Goal: Communication & Community: Participate in discussion

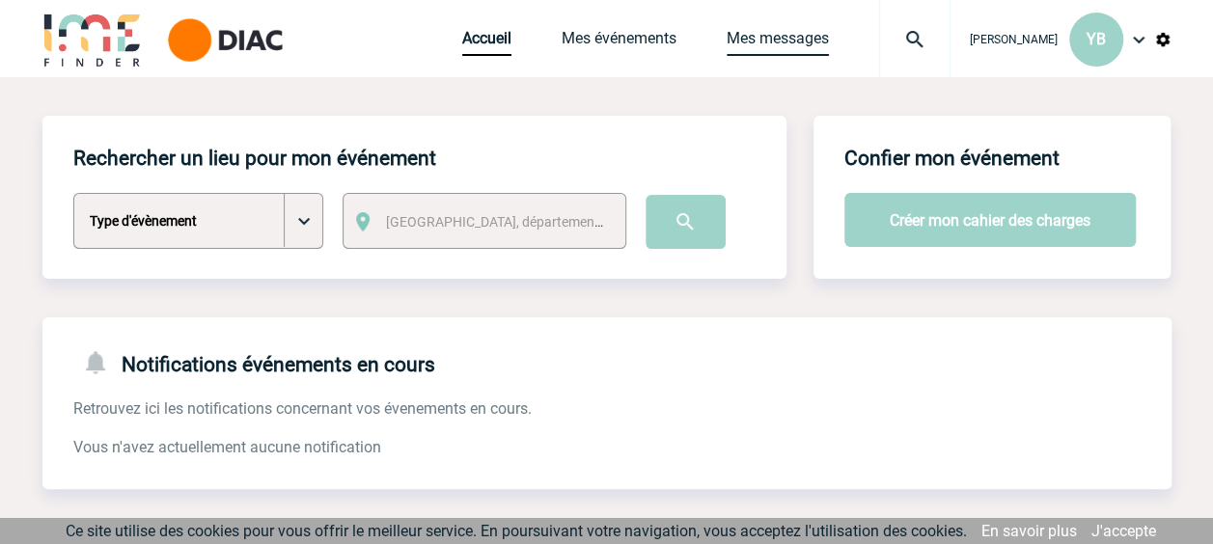
click at [780, 48] on link "Mes messages" at bounding box center [778, 42] width 102 height 27
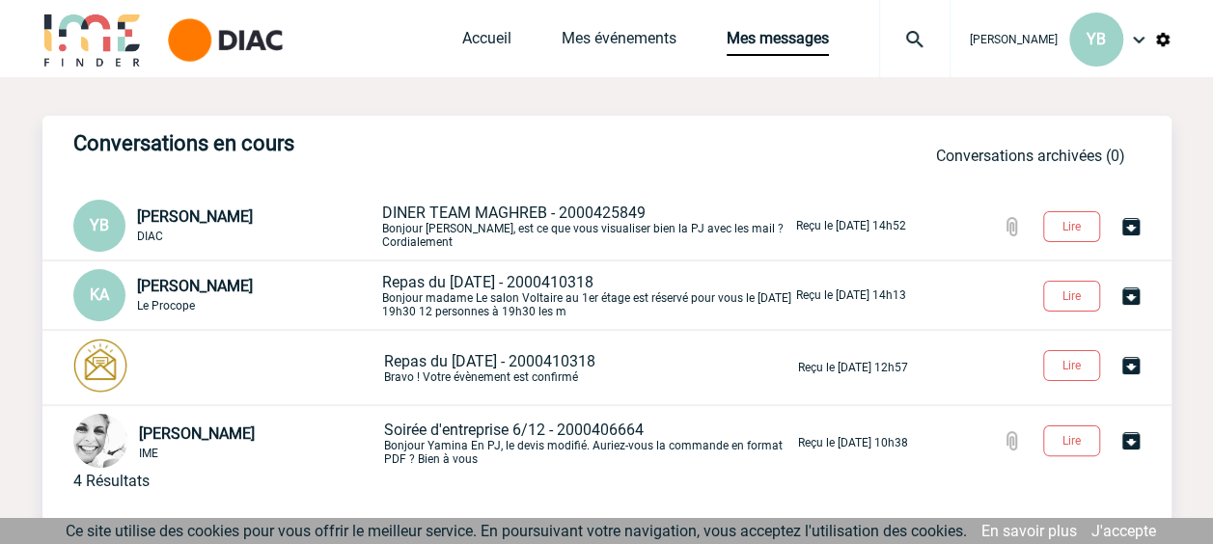
click at [535, 212] on span "DINER TEAM MAGHREB - 2000425849" at bounding box center [514, 213] width 264 height 18
